Goal: Task Accomplishment & Management: Manage account settings

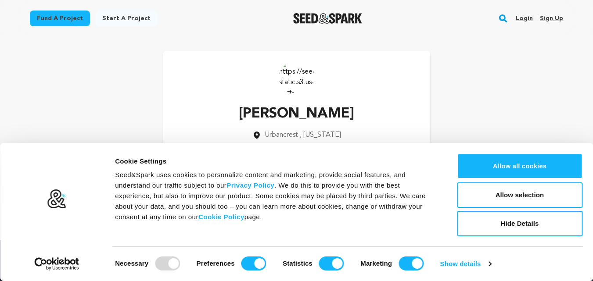
click at [526, 15] on link "Login" at bounding box center [524, 18] width 17 height 14
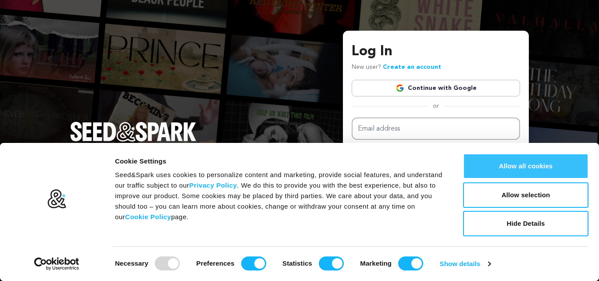
click at [515, 169] on button "Allow all cookies" at bounding box center [526, 166] width 126 height 25
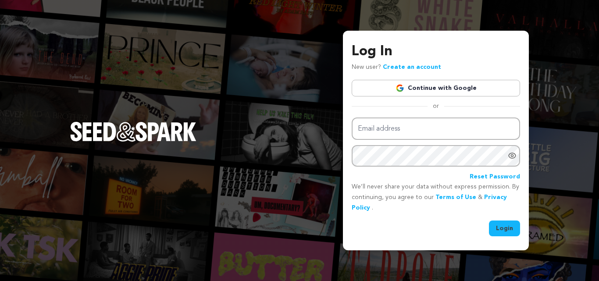
click at [437, 8] on div "Log In New user? Create an account Continue with Google or Email address Passwo…" at bounding box center [299, 140] width 599 height 281
click at [179, 90] on div "Log In New user? Create an account Continue with Google or Email address Passwo…" at bounding box center [299, 140] width 599 height 281
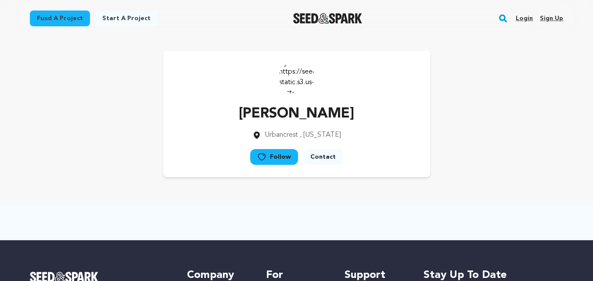
click at [552, 19] on link "Sign up" at bounding box center [551, 18] width 23 height 14
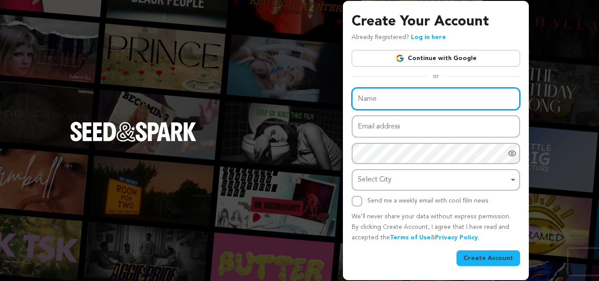
click at [391, 98] on input "Name" at bounding box center [436, 99] width 169 height 22
type input "Telemarketing Data"
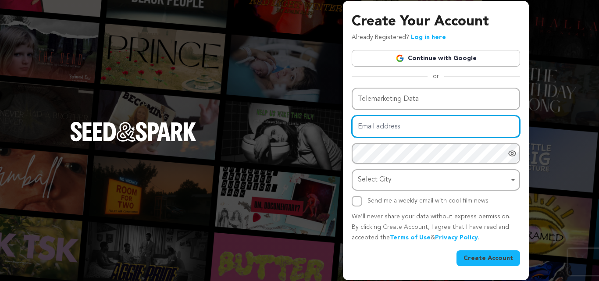
click at [368, 126] on input "Email address" at bounding box center [436, 126] width 169 height 22
type input "[EMAIL_ADDRESS][DOMAIN_NAME]"
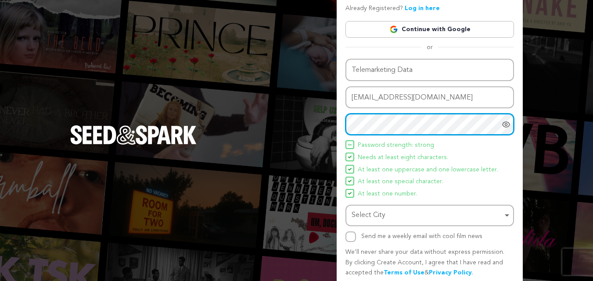
scroll to position [62, 0]
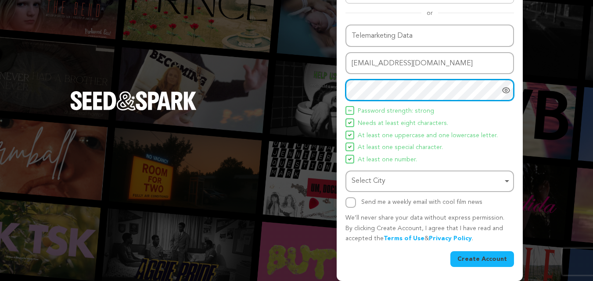
click at [394, 182] on div "Select City Remove item" at bounding box center [426, 181] width 151 height 13
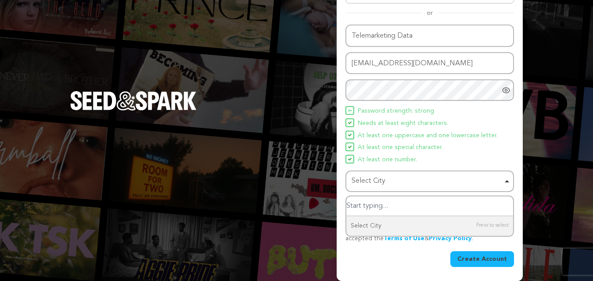
click at [392, 204] on input "Select City" at bounding box center [429, 207] width 167 height 20
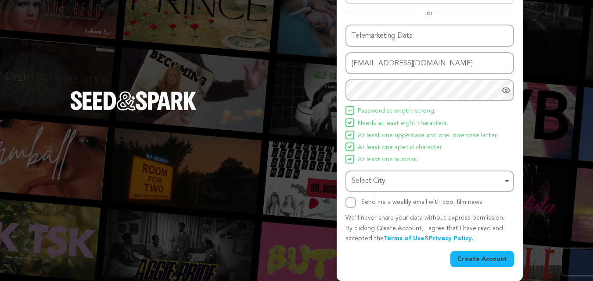
click at [405, 178] on div "Select City Remove item" at bounding box center [426, 181] width 151 height 13
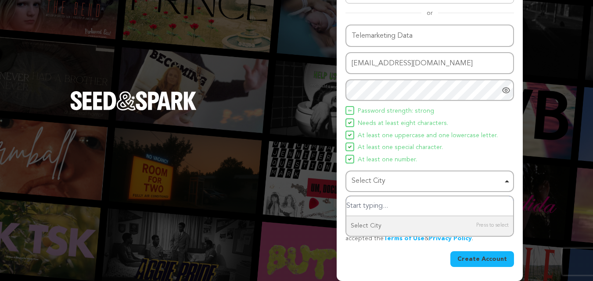
click at [509, 181] on div "Select City Select City Remove item" at bounding box center [429, 182] width 169 height 22
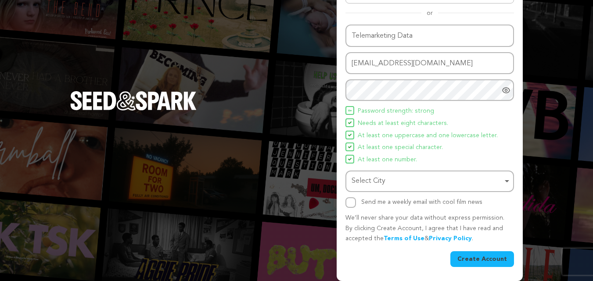
click at [391, 180] on div "Select City Remove item" at bounding box center [426, 181] width 151 height 13
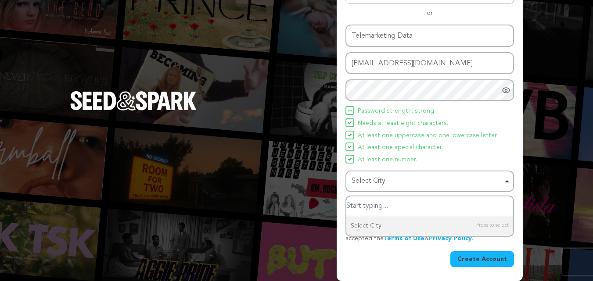
click at [391, 180] on div "Select City Remove item" at bounding box center [426, 181] width 151 height 13
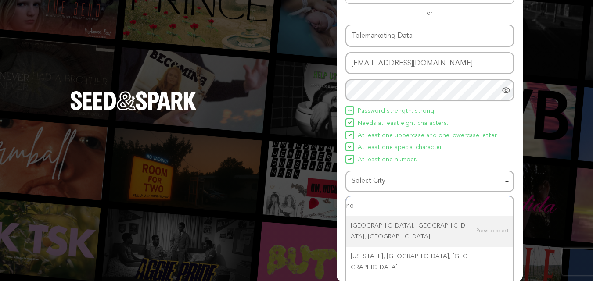
type input "new"
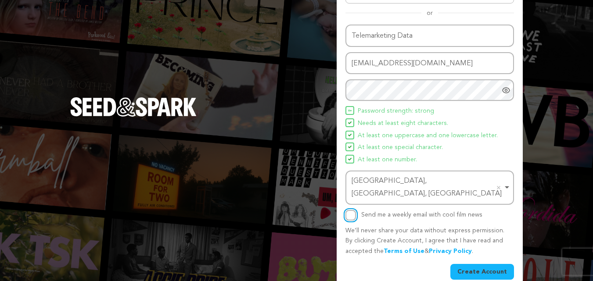
click at [352, 210] on input "Send me a weekly email with cool film news" at bounding box center [350, 215] width 11 height 11
checkbox input "true"
click at [476, 264] on button "Create Account" at bounding box center [482, 272] width 64 height 16
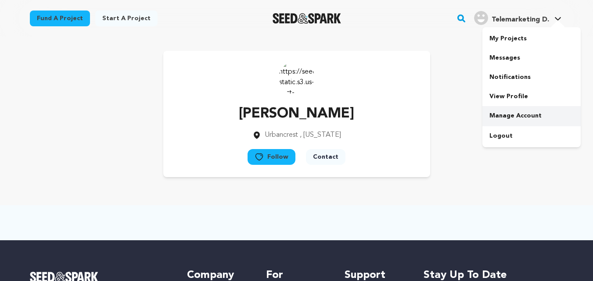
click at [506, 116] on link "Manage Account" at bounding box center [531, 115] width 98 height 19
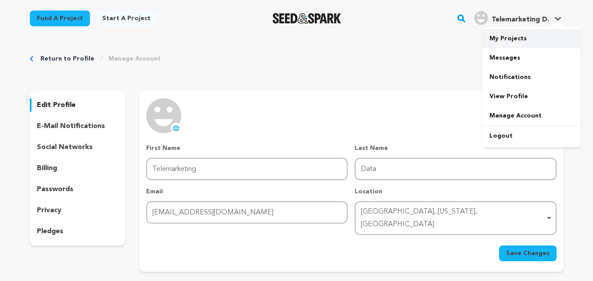
click at [509, 39] on link "My Projects" at bounding box center [531, 38] width 98 height 19
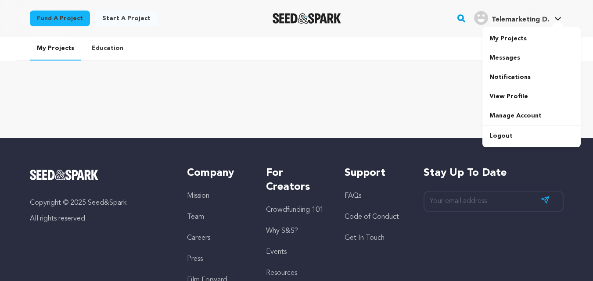
click at [554, 17] on icon at bounding box center [557, 19] width 7 height 4
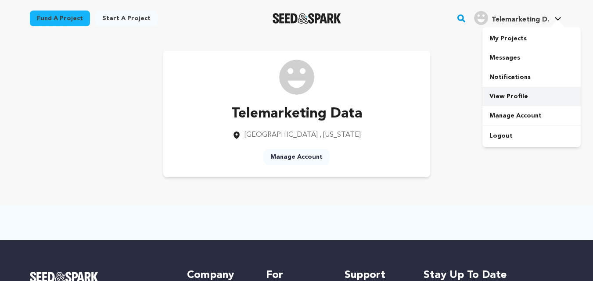
click at [502, 96] on link "View Profile" at bounding box center [531, 96] width 98 height 19
click at [305, 158] on link "Manage Account" at bounding box center [296, 157] width 66 height 16
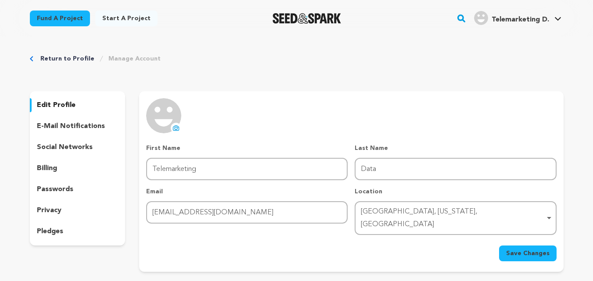
click at [177, 129] on icon at bounding box center [177, 128] width 4 height 3
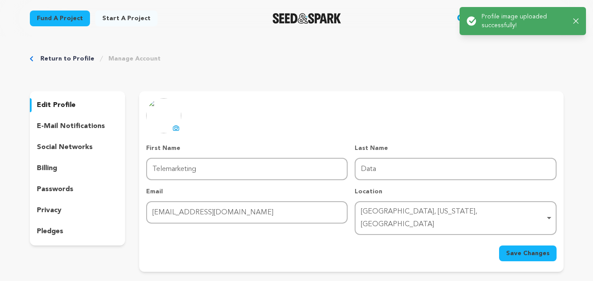
click at [513, 249] on span "Save Changes" at bounding box center [527, 253] width 43 height 9
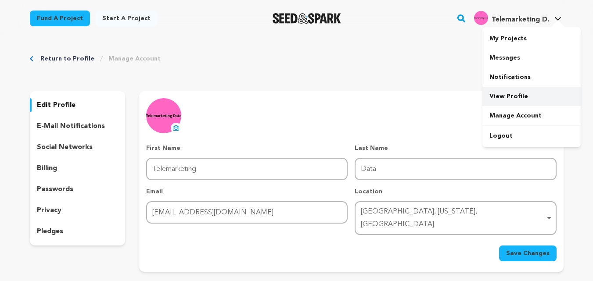
click at [506, 95] on link "View Profile" at bounding box center [531, 96] width 98 height 19
